Goal: Ask a question

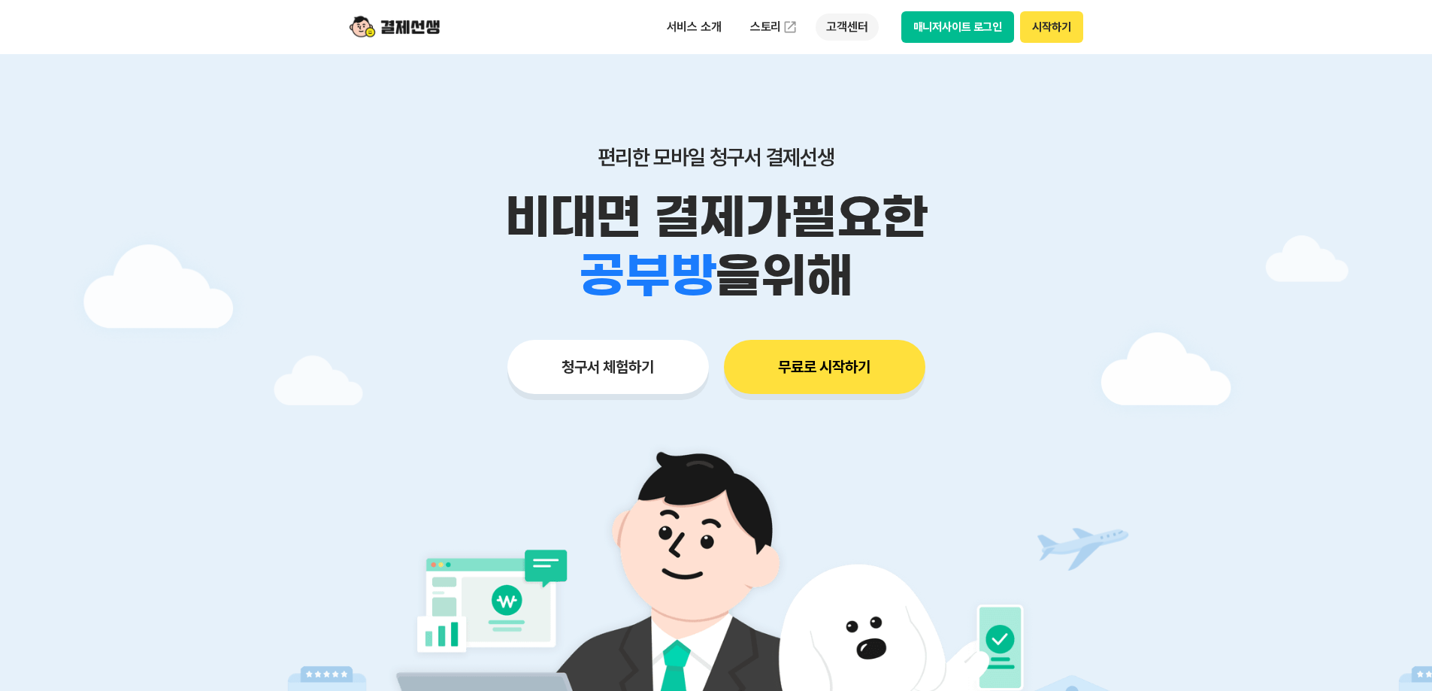
click at [854, 29] on p "고객센터" at bounding box center [847, 27] width 62 height 27
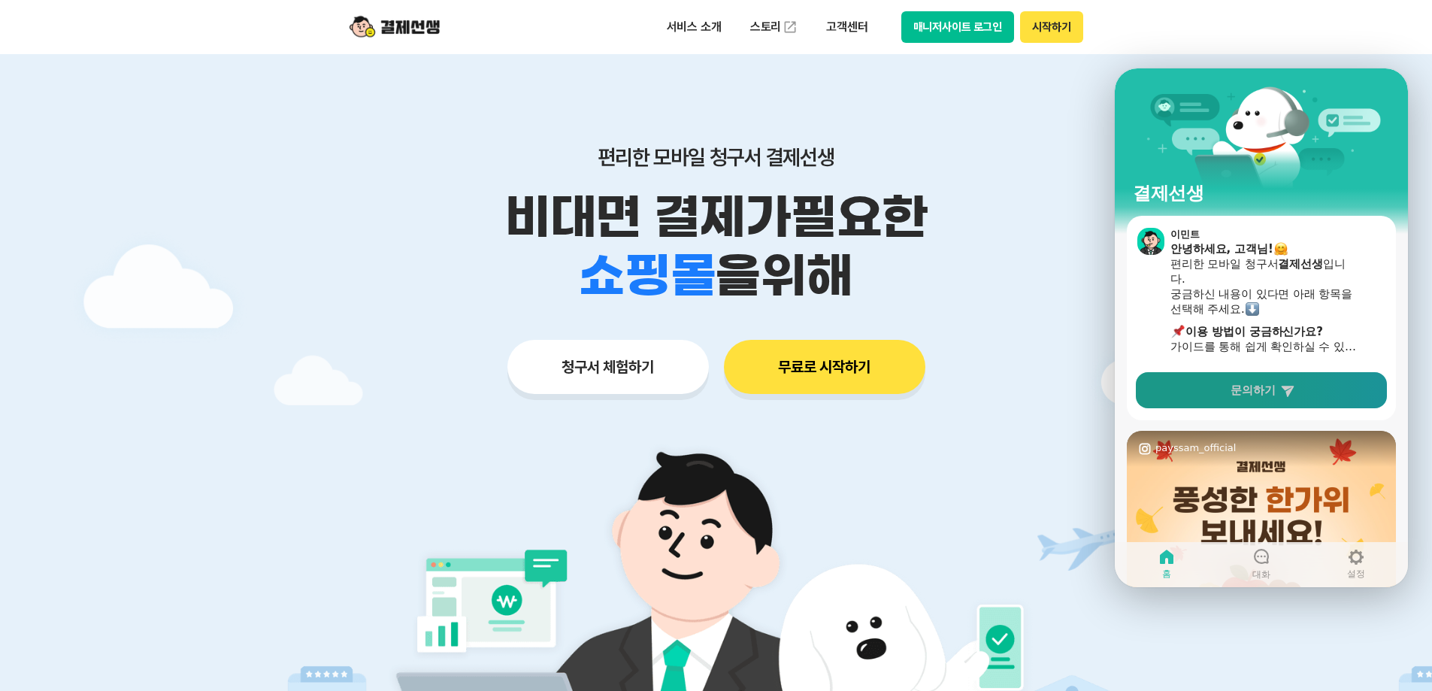
click at [1272, 398] on link "문의하기" at bounding box center [1261, 390] width 251 height 36
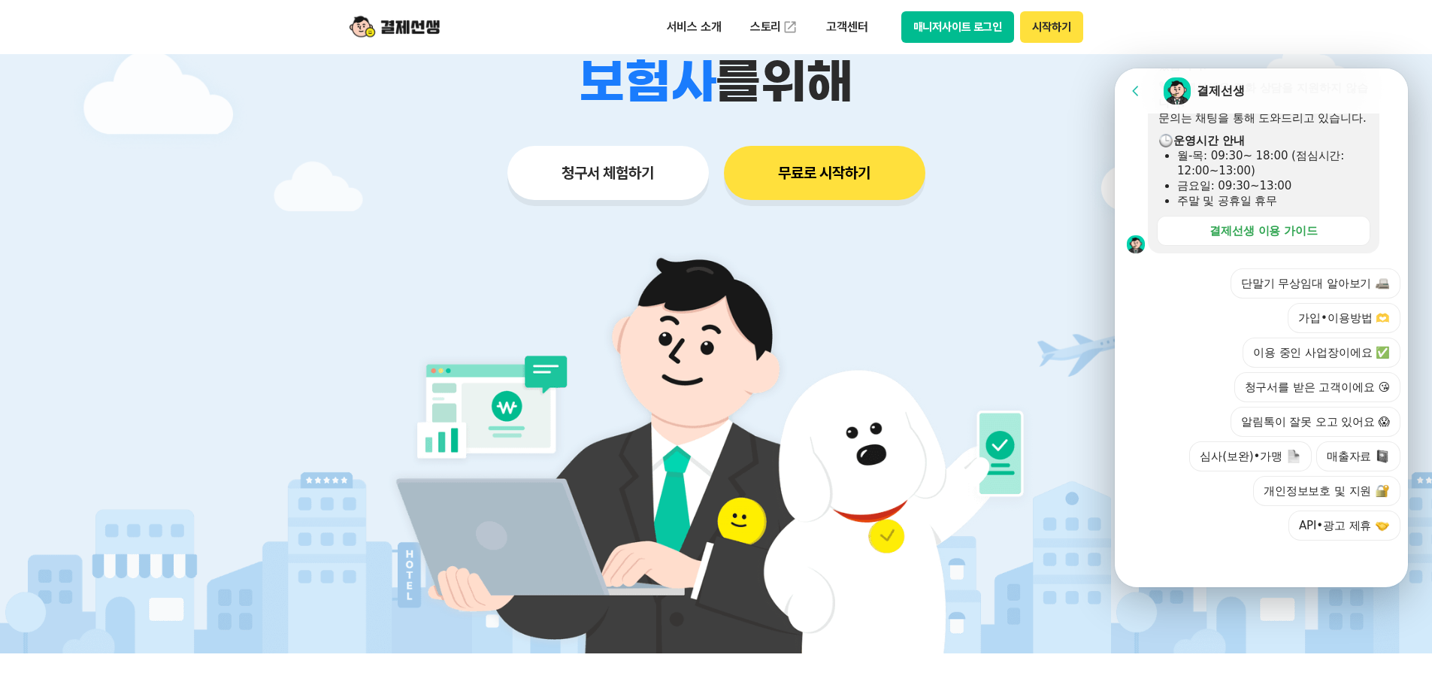
scroll to position [226, 0]
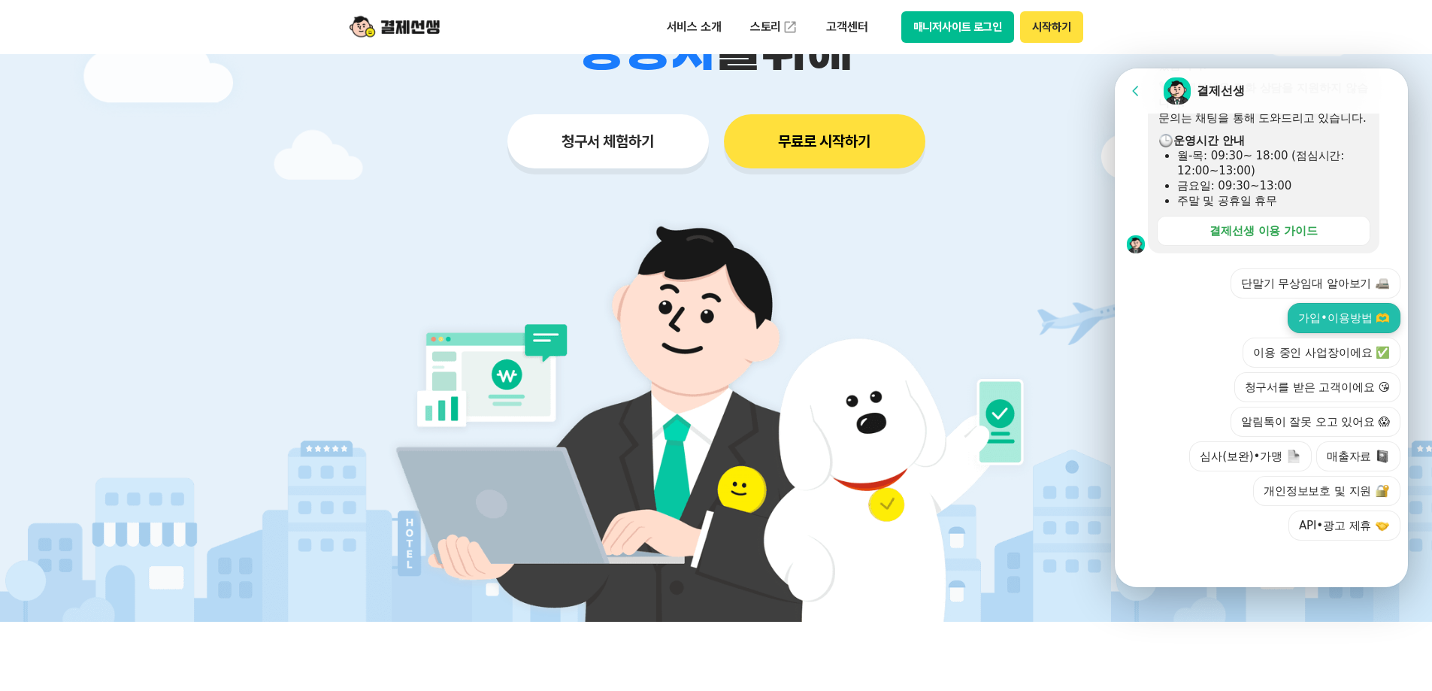
click at [1339, 319] on button "가입•이용방법 🫶" at bounding box center [1344, 318] width 113 height 30
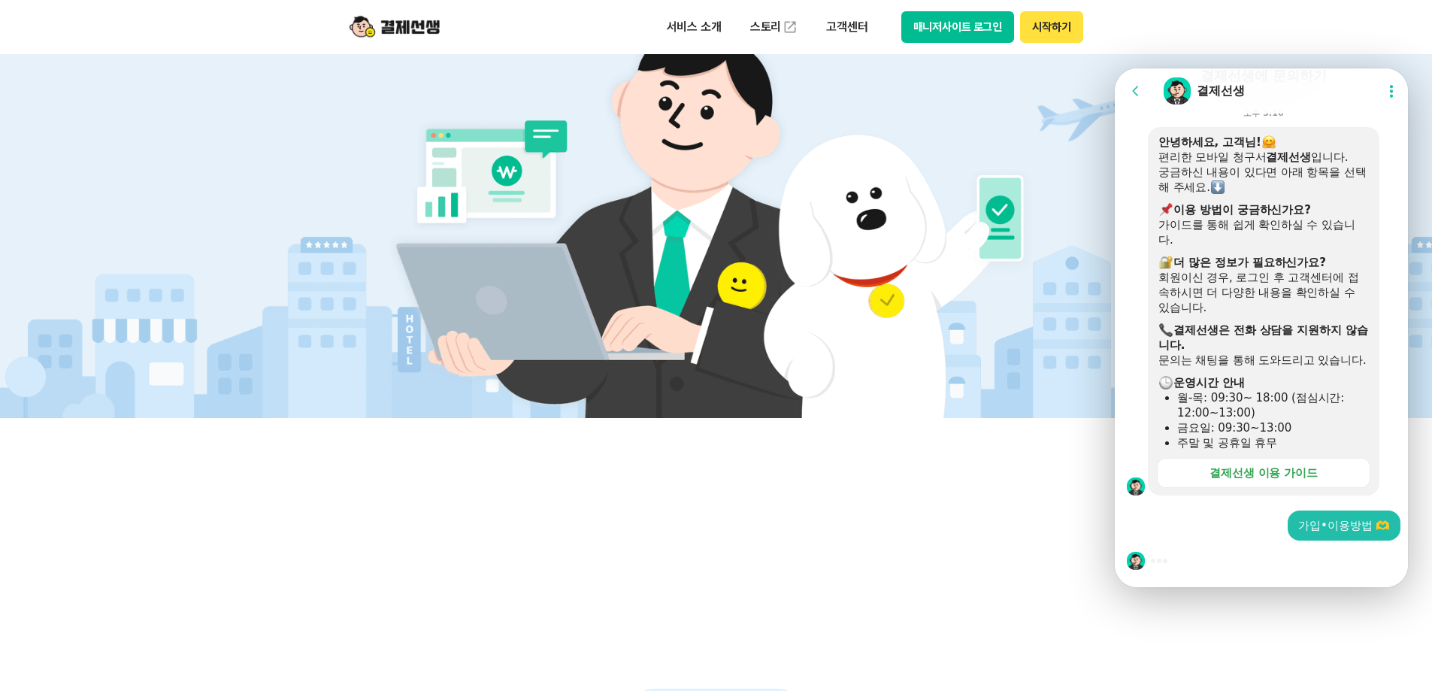
scroll to position [451, 0]
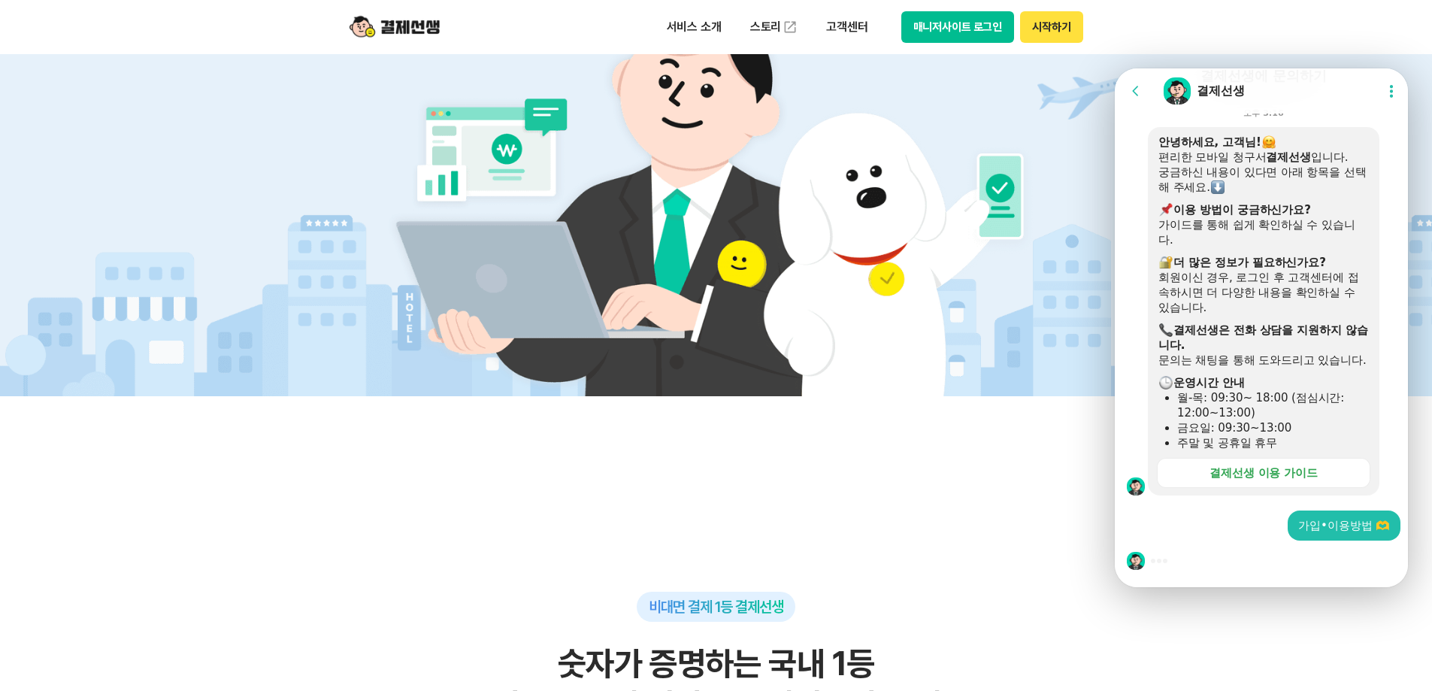
click at [1205, 562] on div at bounding box center [1264, 561] width 298 height 41
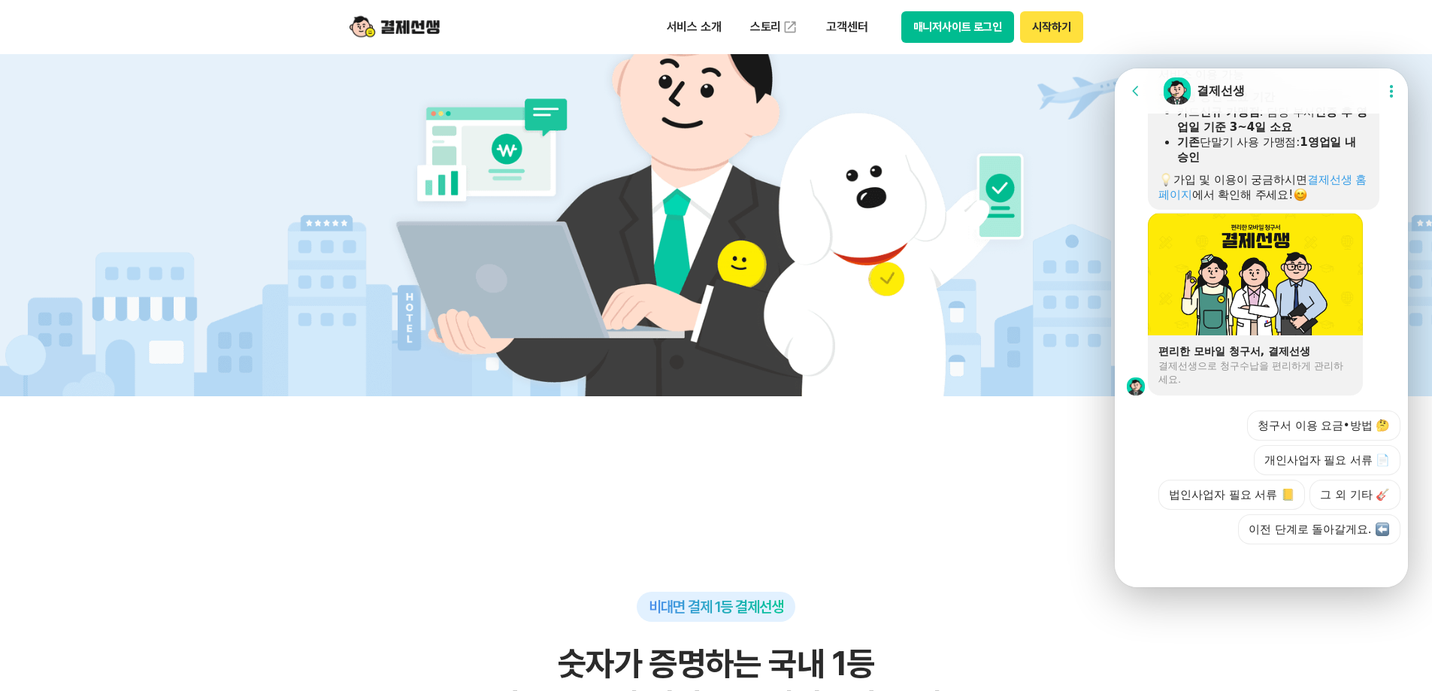
scroll to position [1008, 0]
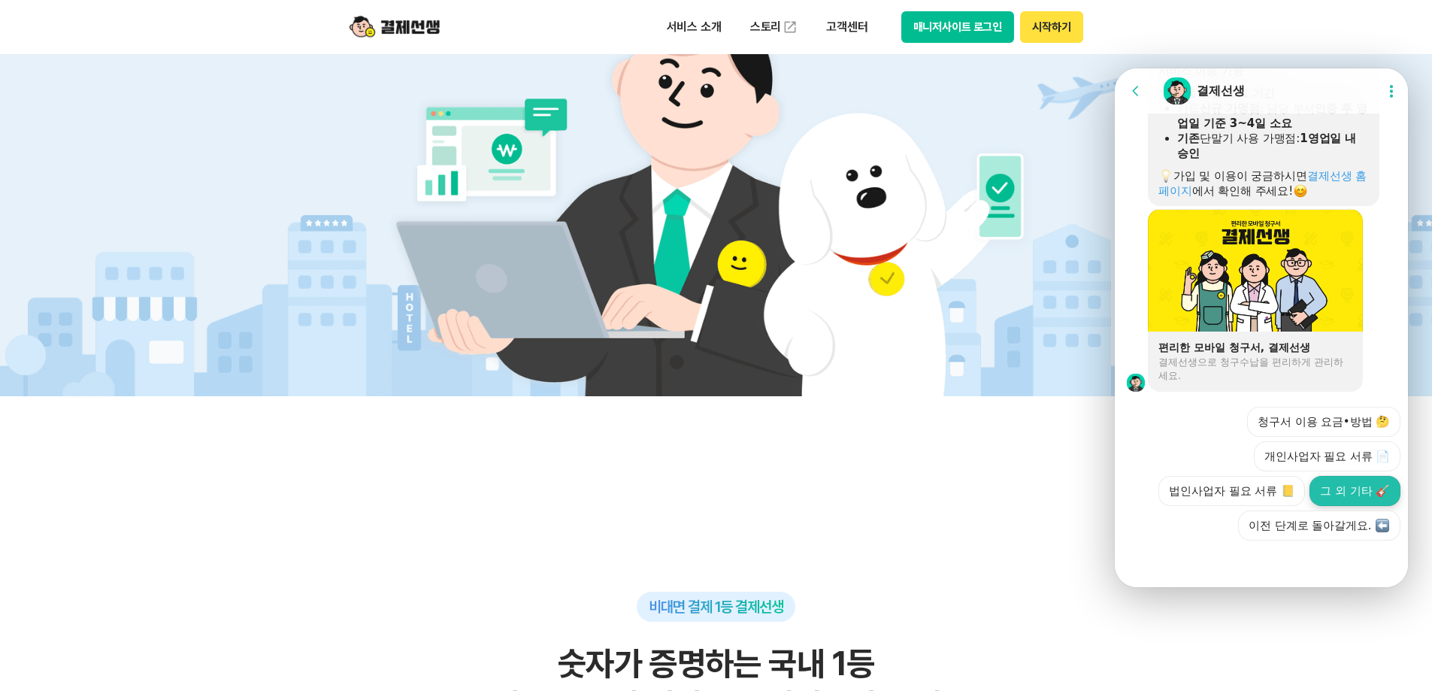
click at [1331, 491] on button "그 외 기타 🎸" at bounding box center [1355, 491] width 91 height 30
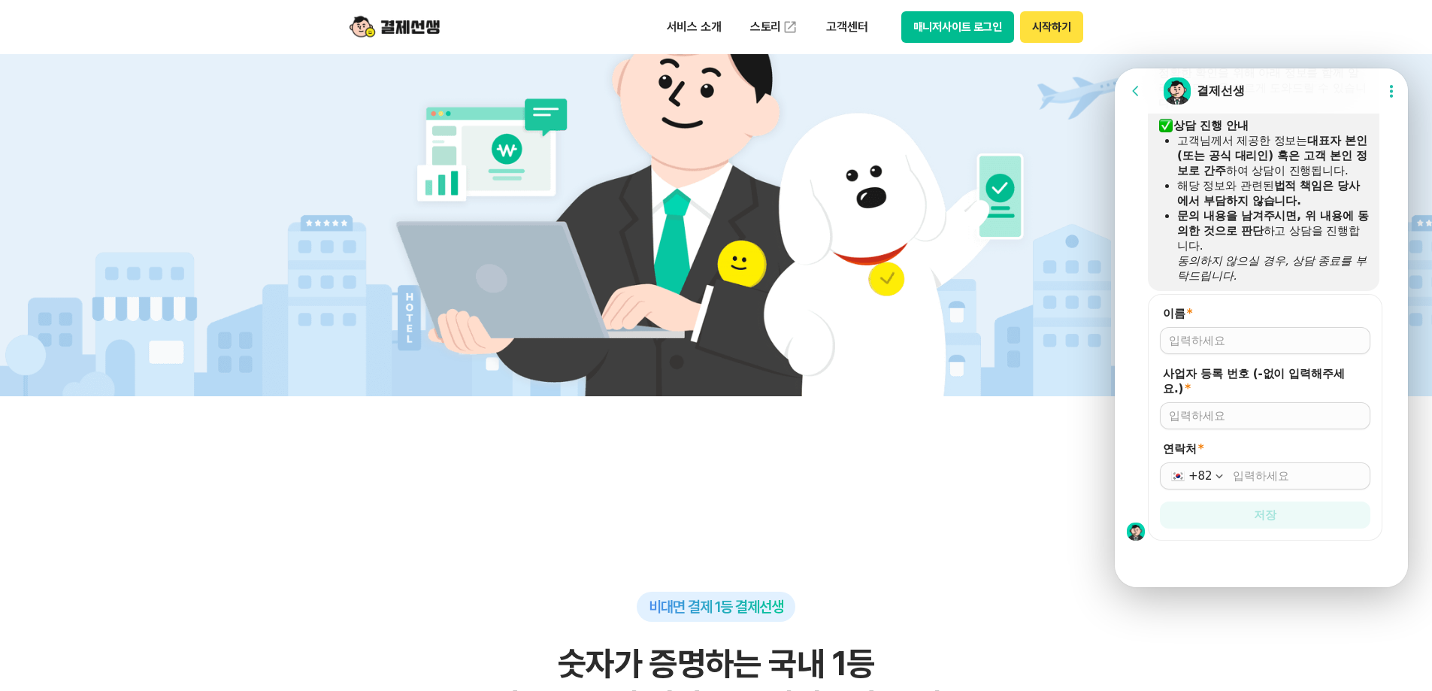
scroll to position [1417, 0]
click at [1244, 338] on input "이름 *" at bounding box center [1265, 340] width 192 height 15
type input "[PERSON_NAME]"
type input "4228800265"
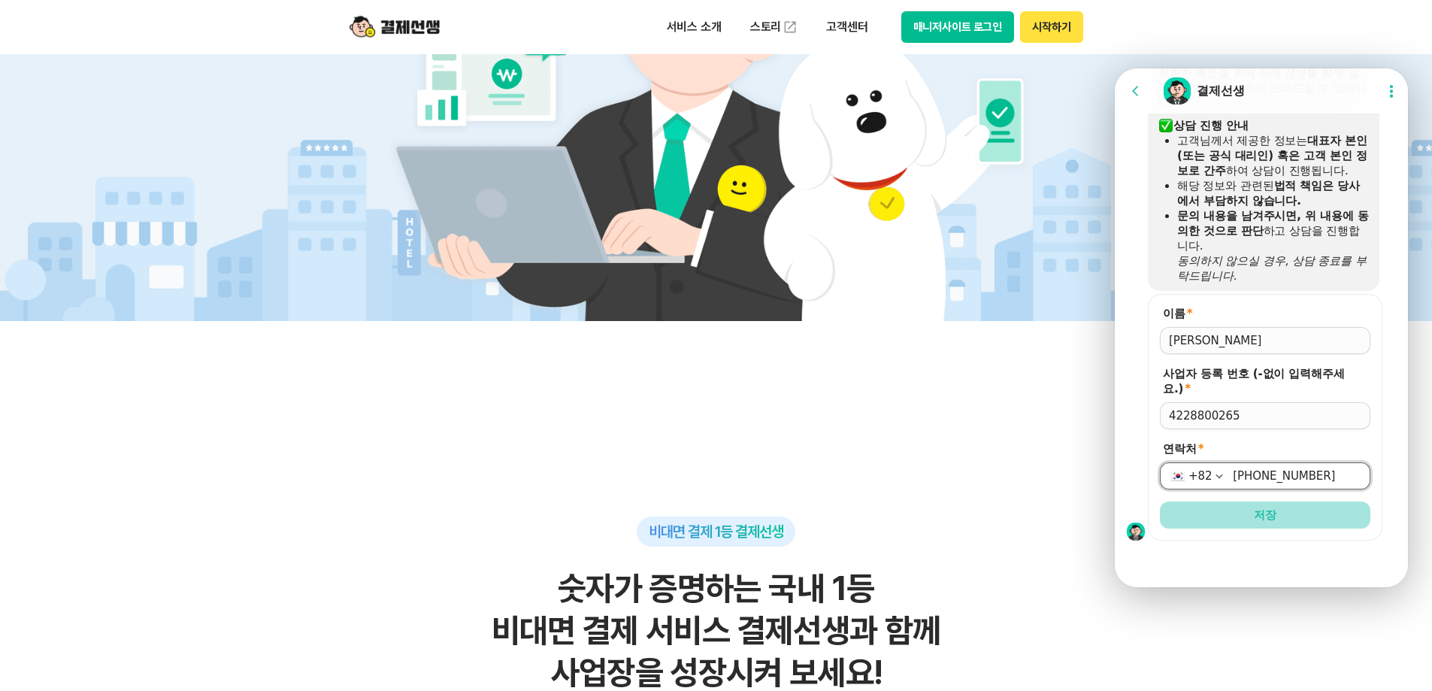
type input "[PHONE_NUMBER]"
click at [1276, 515] on button "저장" at bounding box center [1265, 514] width 211 height 27
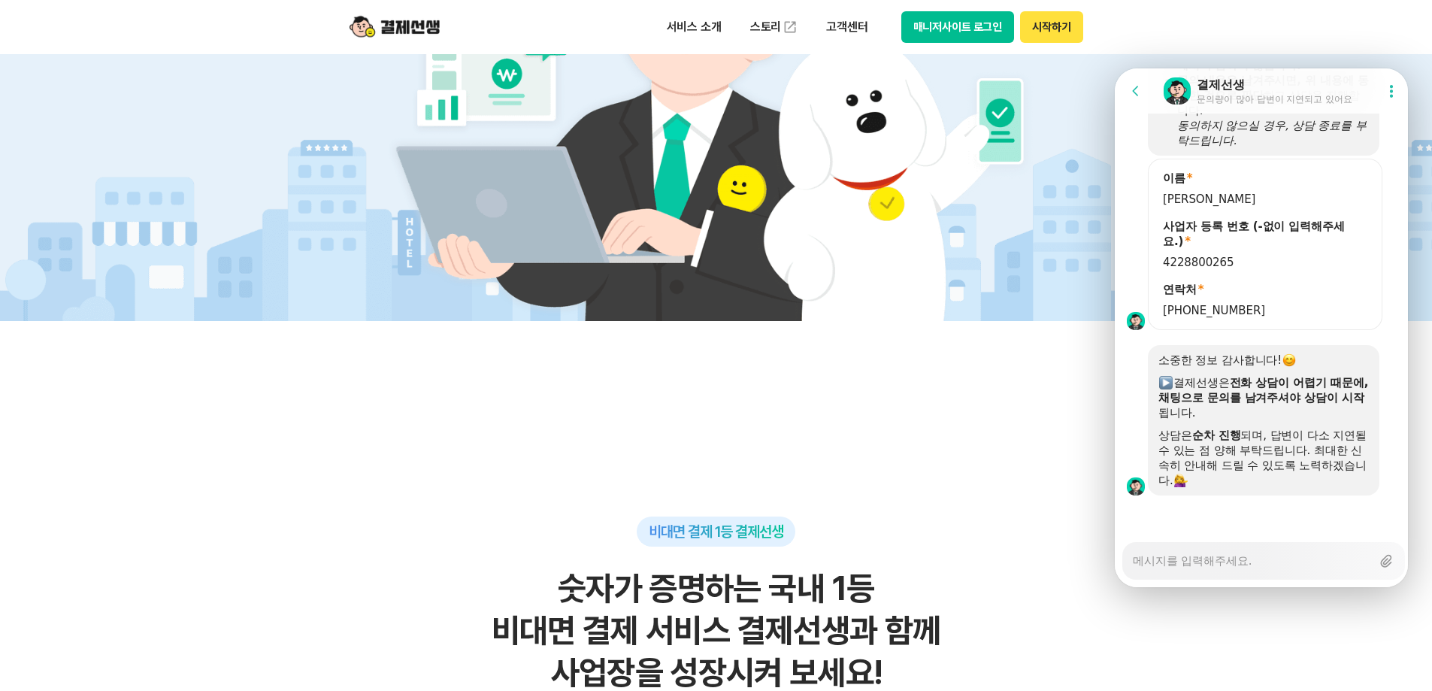
scroll to position [1552, 0]
click at [1195, 561] on textarea "Messenger Input Textarea" at bounding box center [1252, 556] width 238 height 26
type textarea "x"
type textarea "ㄱ"
type textarea "x"
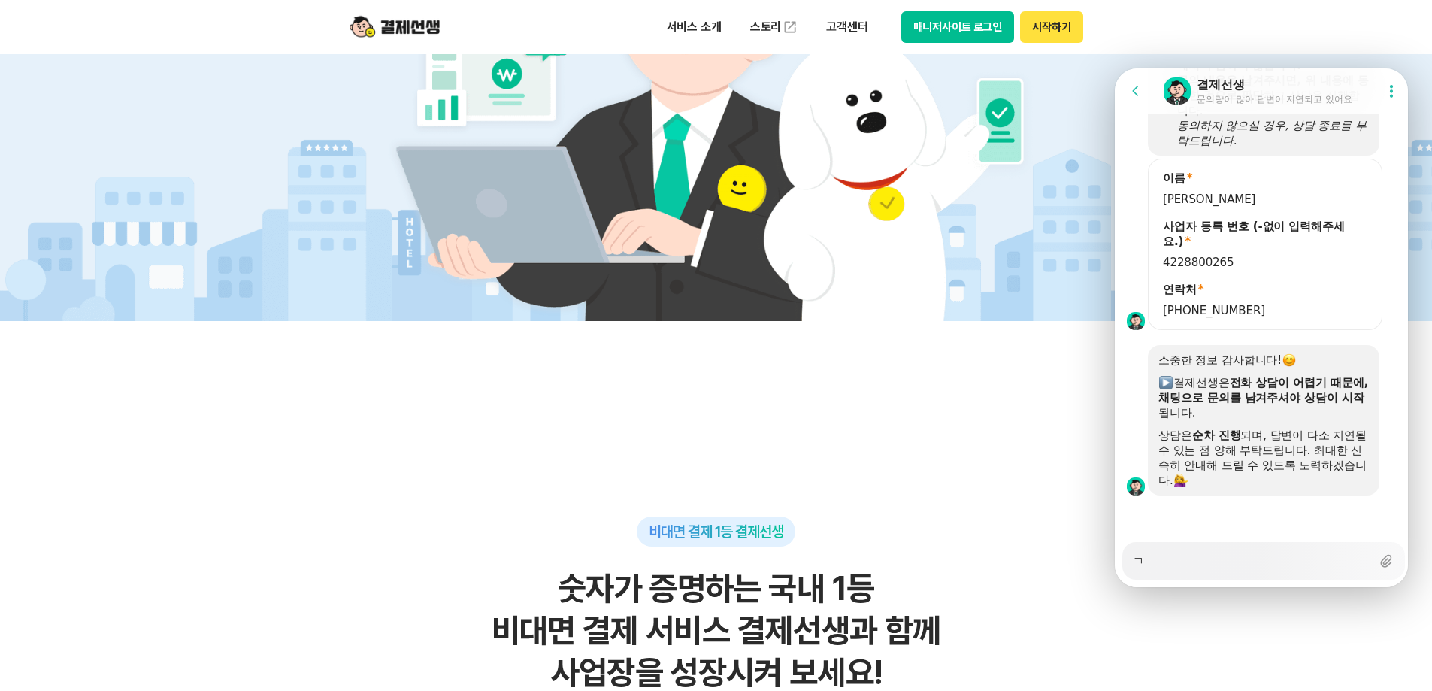
type textarea "겨"
type textarea "x"
type textarea "결ㅈ"
type textarea "x"
type textarea "결제"
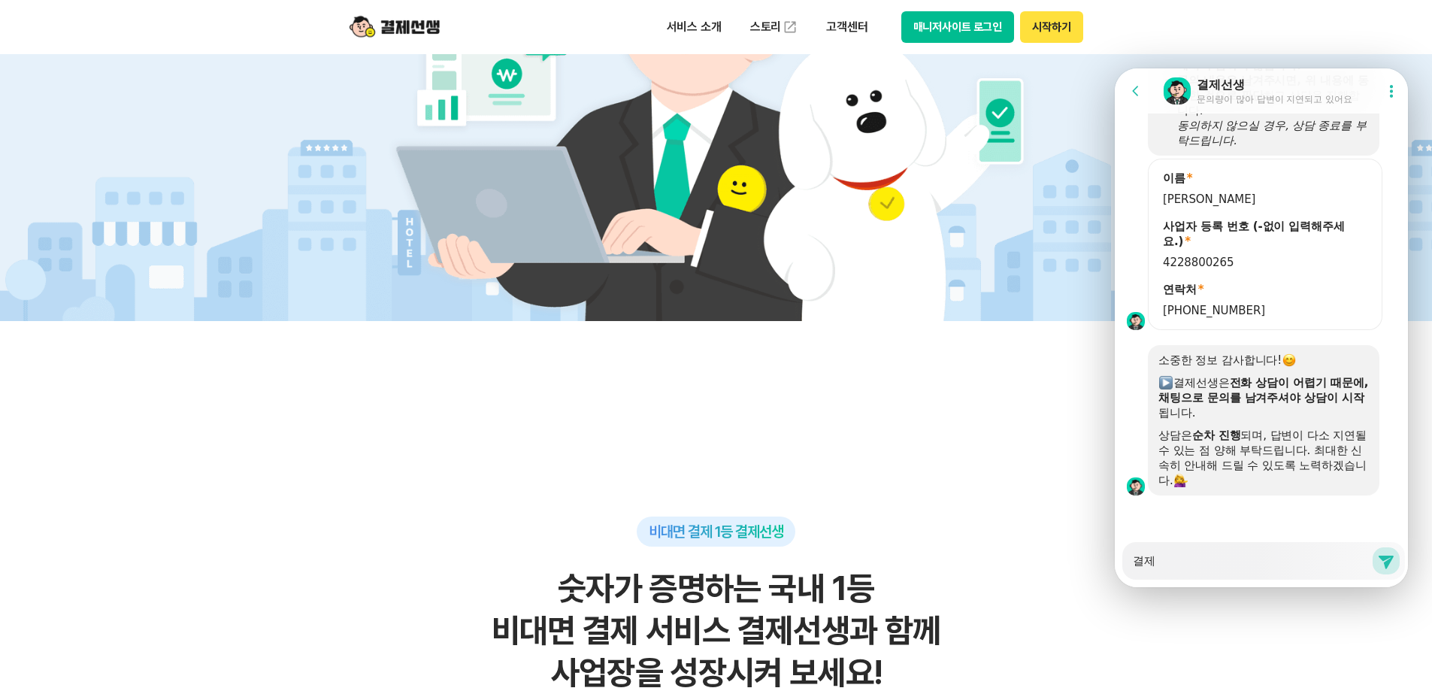
type textarea "x"
type textarea "결제"
type textarea "x"
type textarea "결제 ㅎ"
type textarea "x"
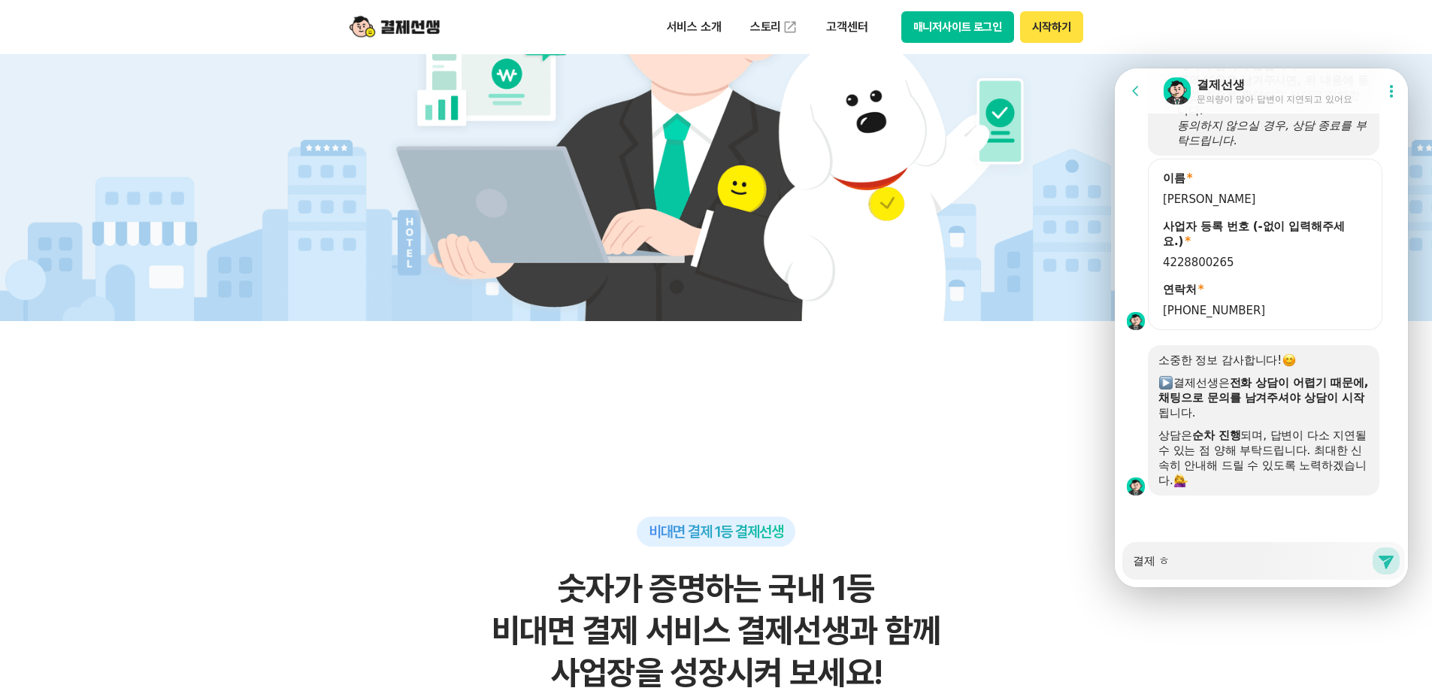
type textarea "결제 하"
type textarea "x"
type textarea "결제 한"
type textarea "x"
type textarea "결제 한ㄷ"
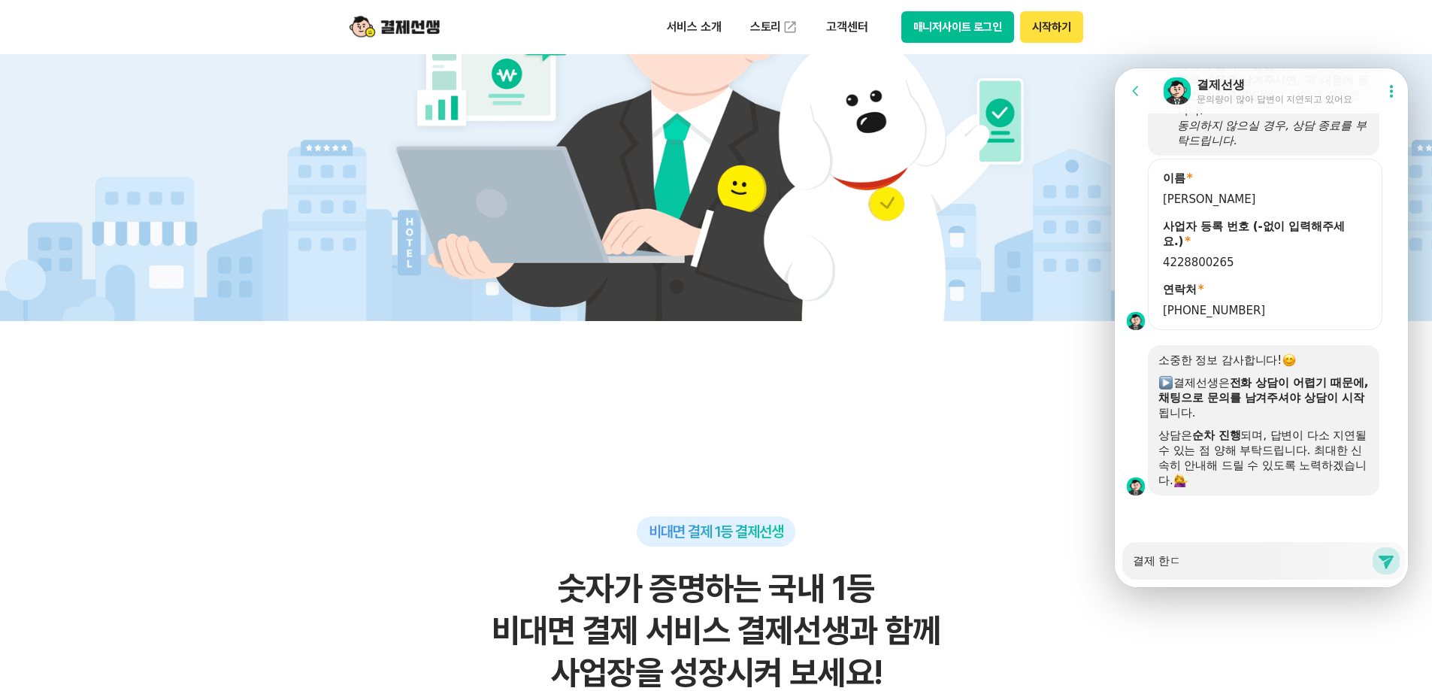
type textarea "x"
type textarea "결제 한도"
type textarea "x"
type textarea "결제 한독"
type textarea "x"
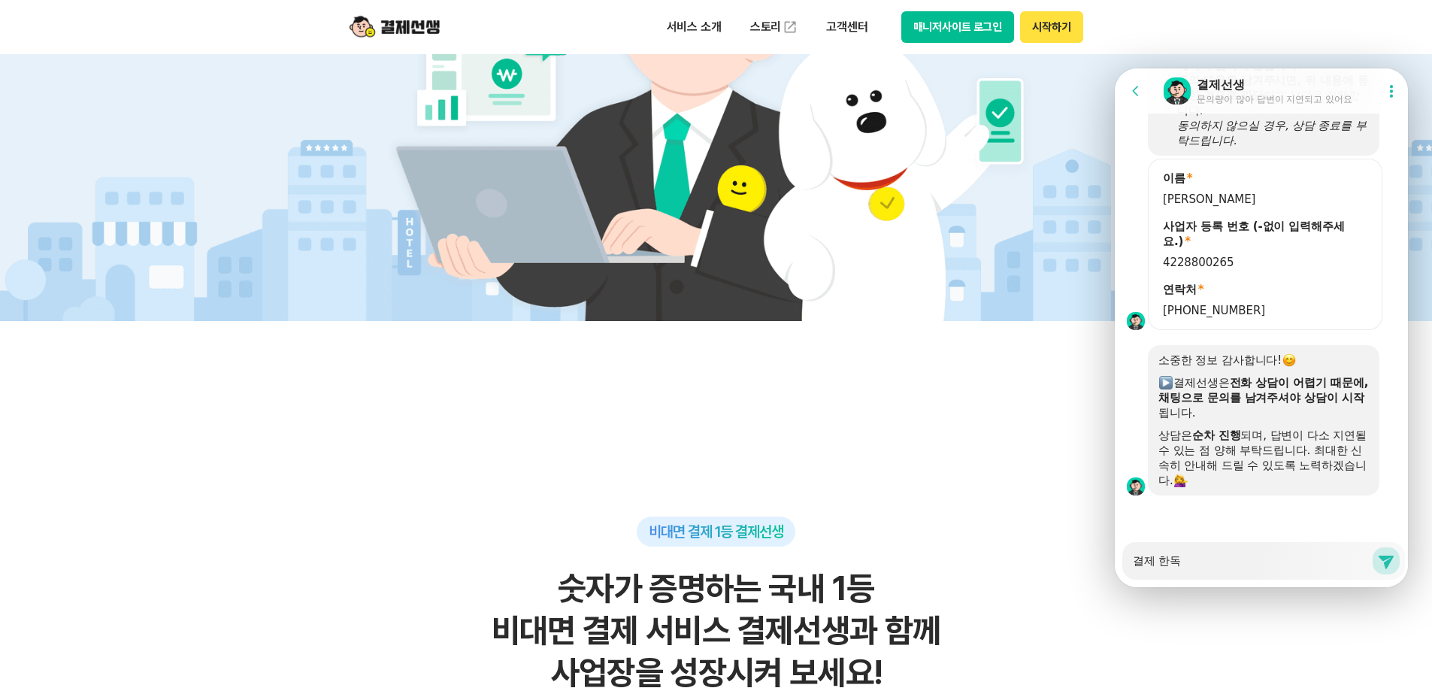
type textarea "결제 한도가"
type textarea "x"
type textarea "결제 한도가"
type textarea "x"
type textarea "결제 한도가 ㅇ"
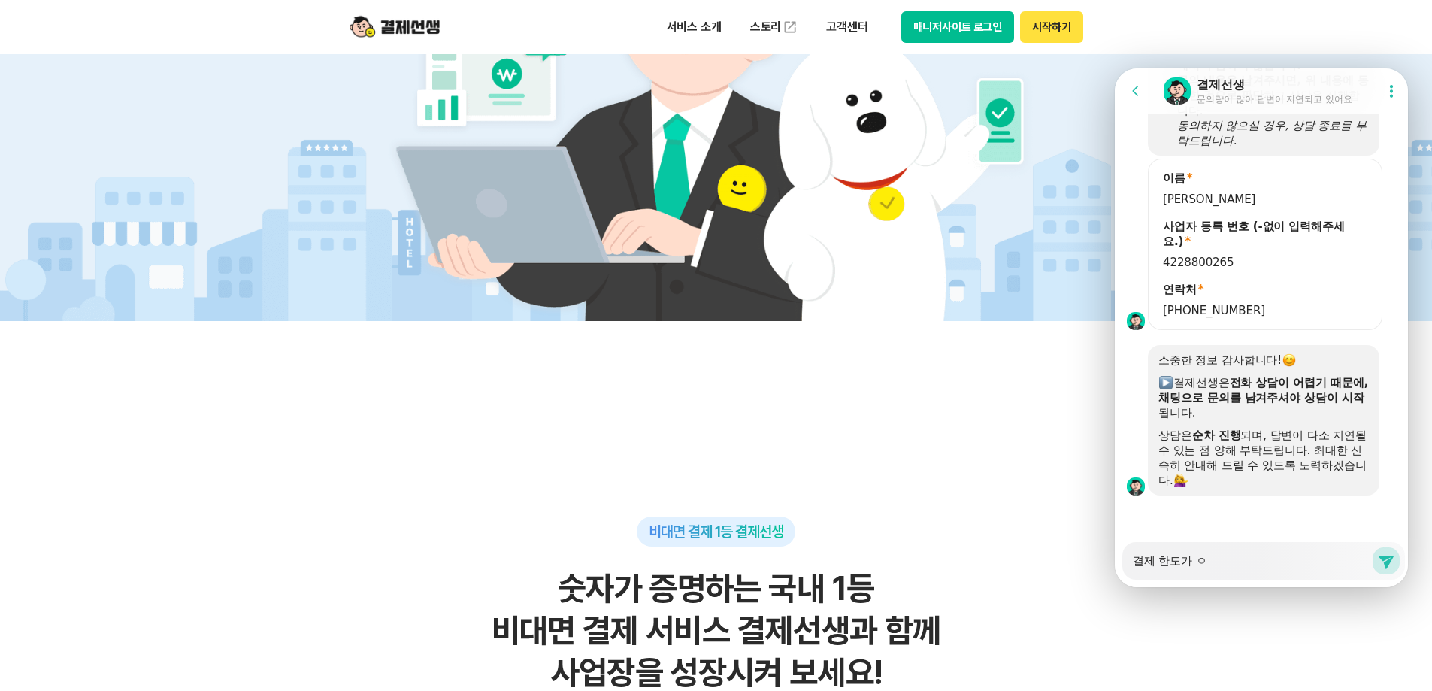
type textarea "x"
type textarea "결제 한도가 이"
type textarea "x"
type textarea "결제 한도가 있"
type textarea "x"
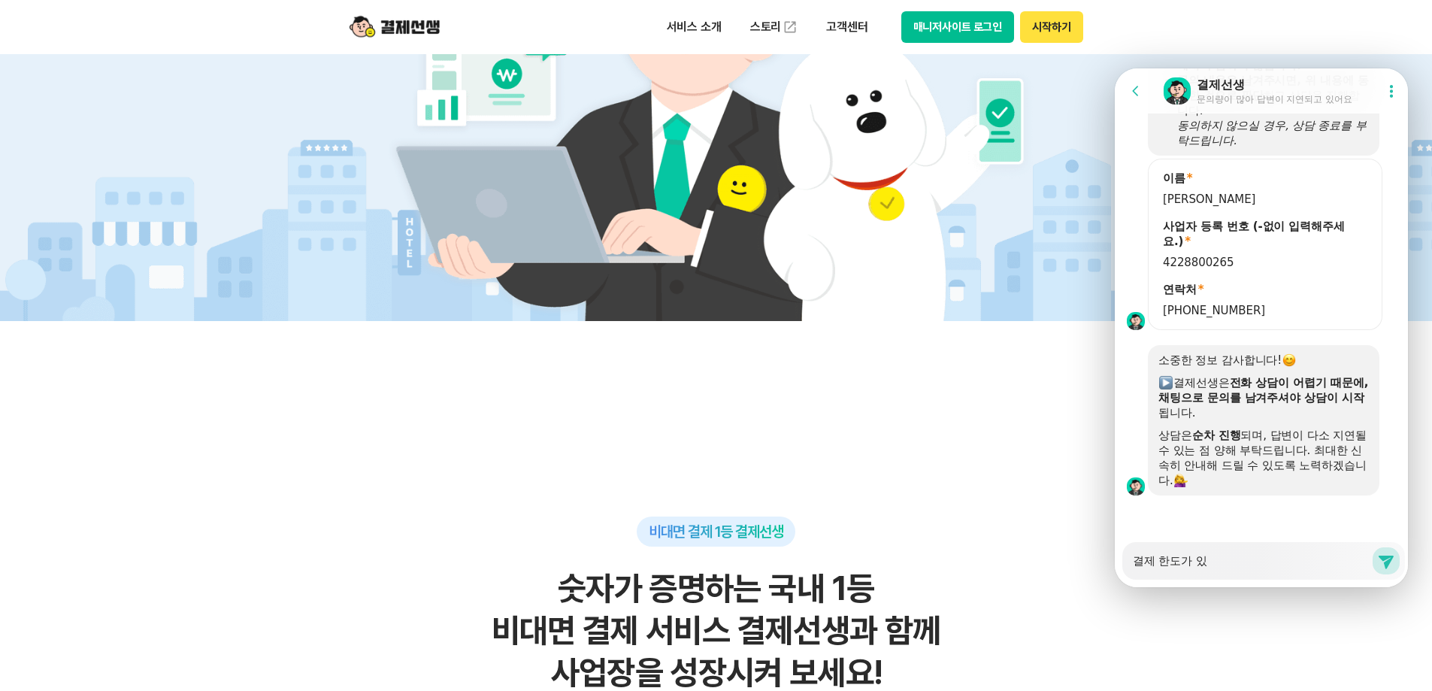
type textarea "결제 한도가 있ㄴ"
type textarea "x"
type textarea "결제 한도가 있나"
type textarea "x"
type textarea "결제 한도가 있낭"
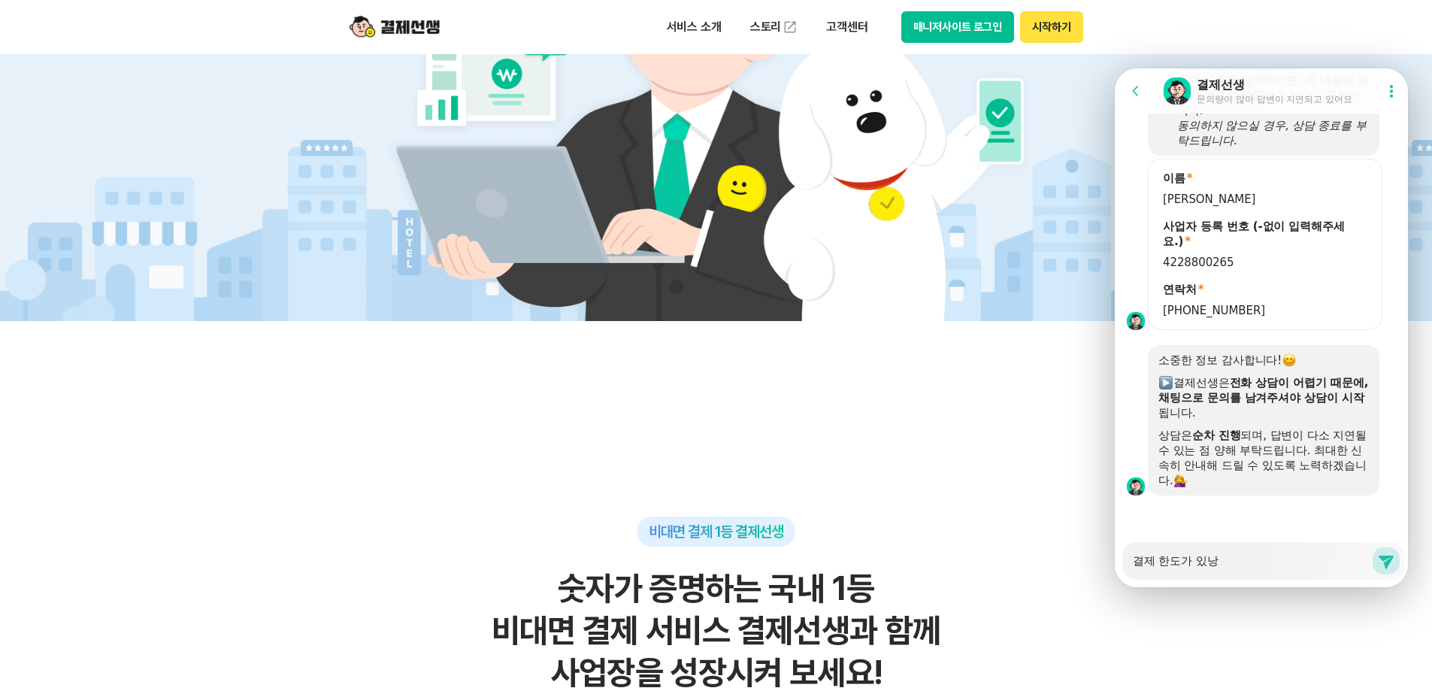
type textarea "x"
type textarea "결제 한도가 있나요"
type textarea "x"
type textarea "결제 한도가 있나요?"
type textarea "x"
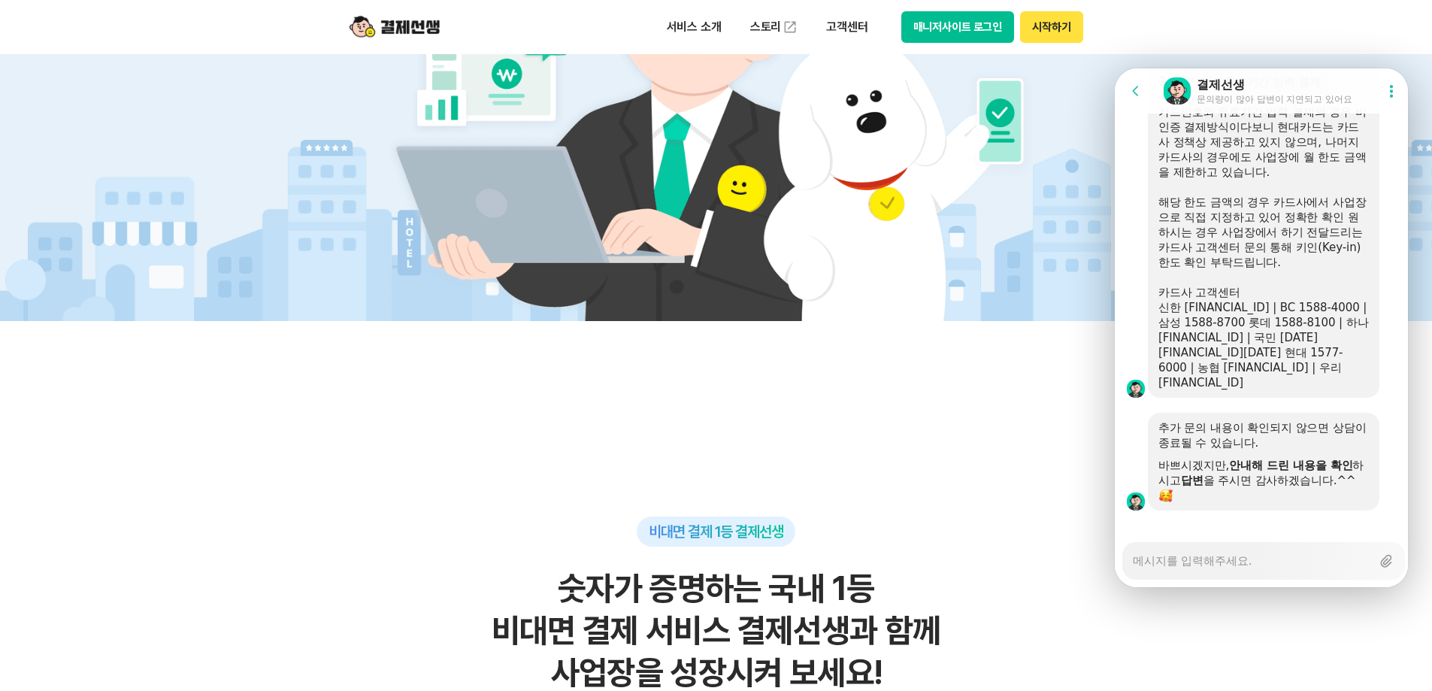
scroll to position [2841, 0]
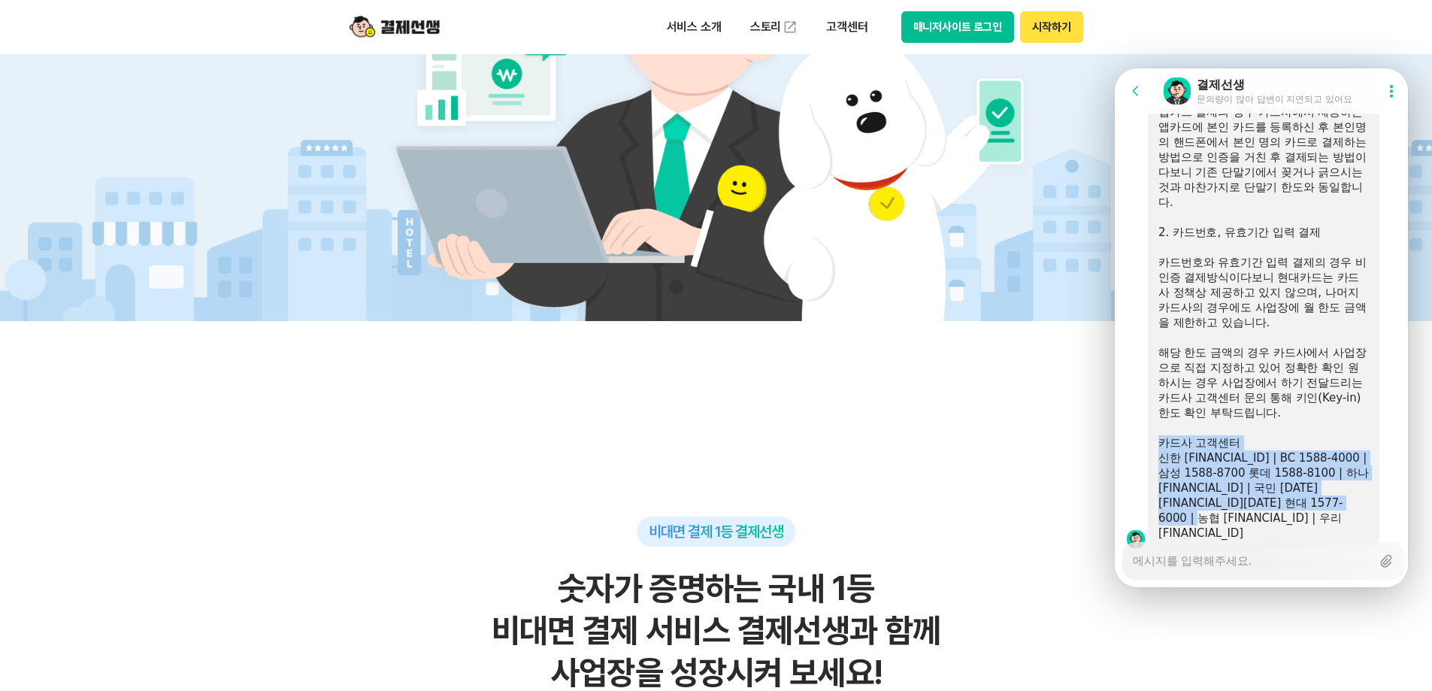
drag, startPoint x: 1156, startPoint y: 457, endPoint x: 1340, endPoint y: 526, distance: 196.0
click at [1340, 526] on div "우선 결제선생 청구서의 경우 기본 100원~1억 이내 금액으로 청구가 가능하며 결제선생 청구서를 통한 결제시 앱카드 결제와 카드번호 유효기간 …" at bounding box center [1264, 255] width 232 height 586
copy div "카드사 고객센터 신한 [FINANCIAL_ID] | BC 1588-4000 | 삼성 1588-8700 롯데 1588-8100 | 하나 [FIN…"
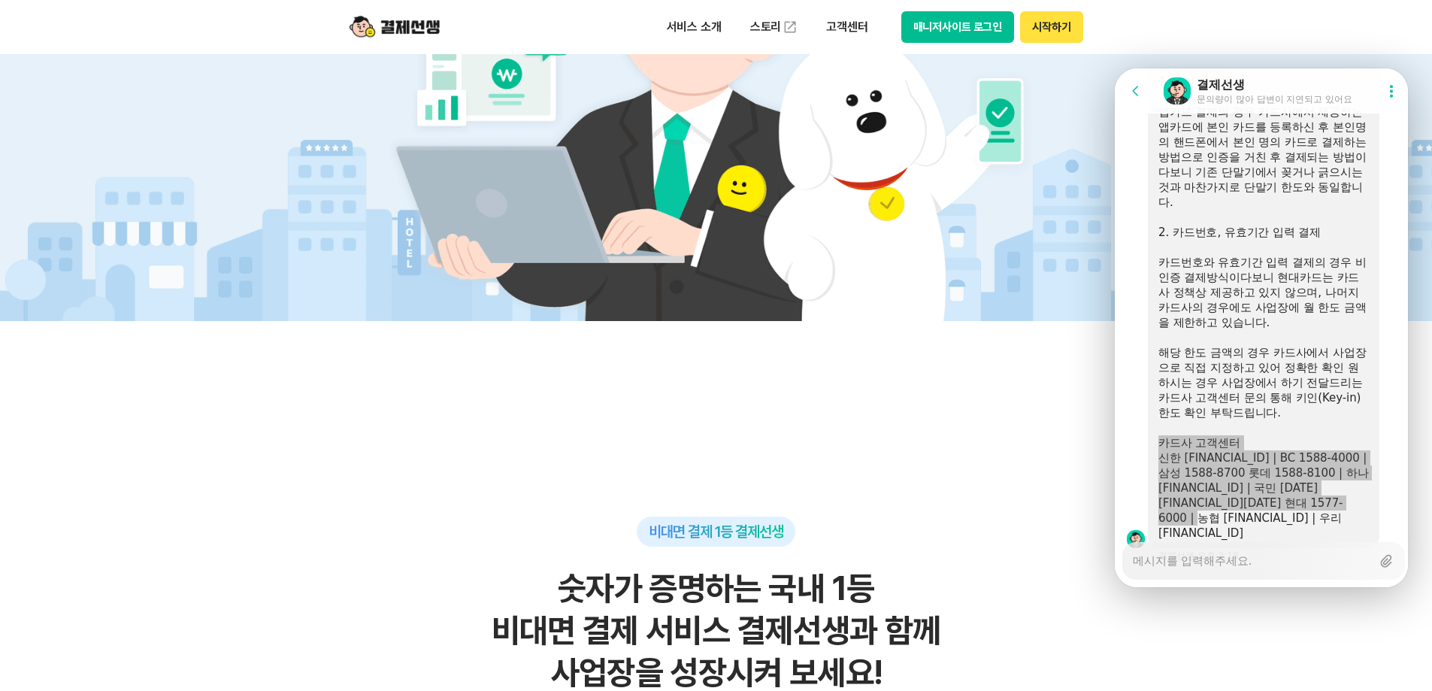
type textarea "x"
